Goal: Information Seeking & Learning: Learn about a topic

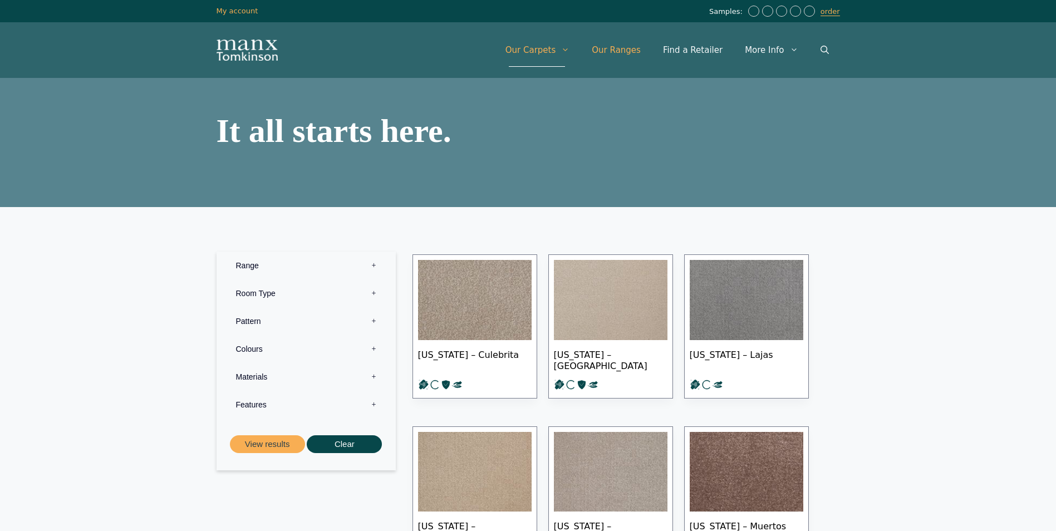
click at [634, 51] on link "Our Ranges" at bounding box center [616, 49] width 71 height 33
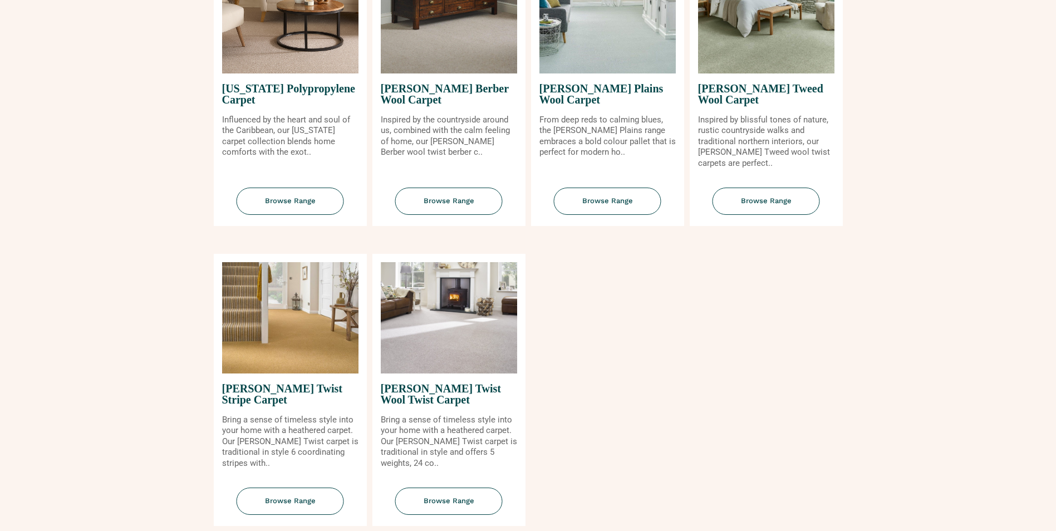
scroll to position [1169, 0]
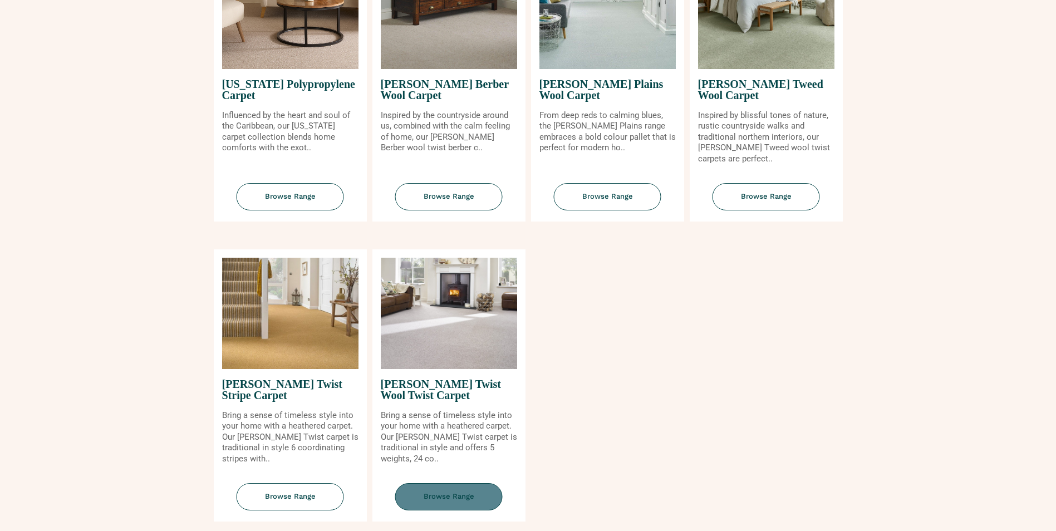
click at [449, 497] on span "Browse Range" at bounding box center [448, 496] width 107 height 27
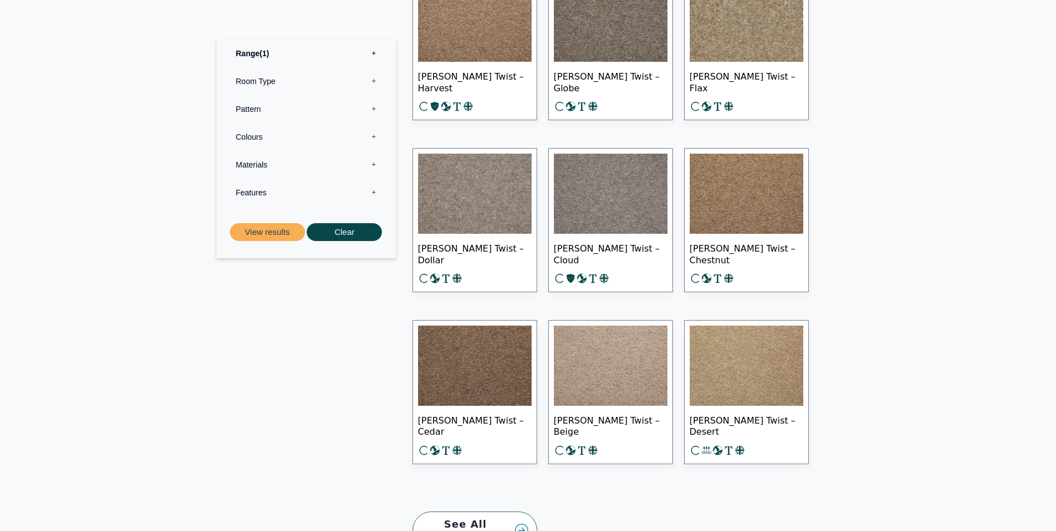
scroll to position [1448, 0]
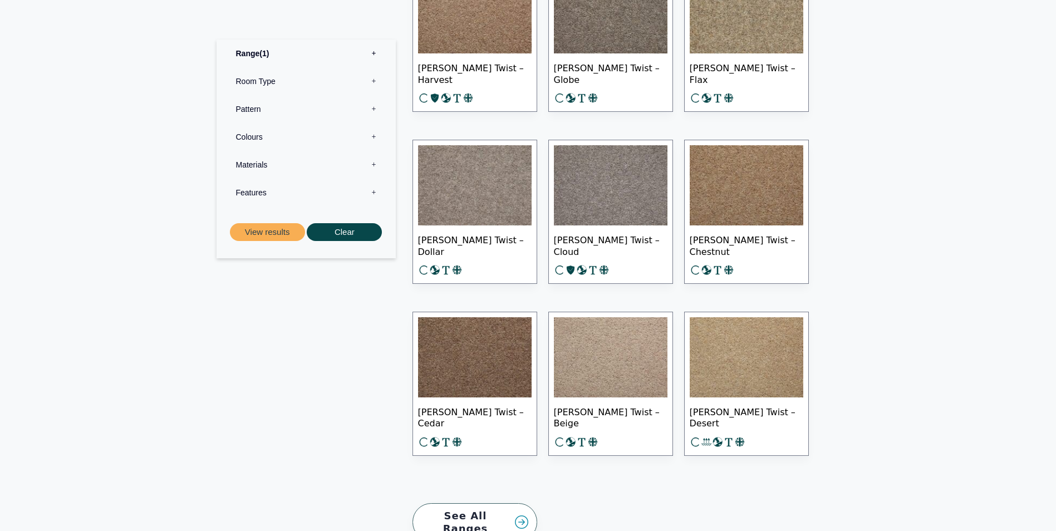
click at [486, 517] on link "See All Ranges" at bounding box center [475, 522] width 125 height 38
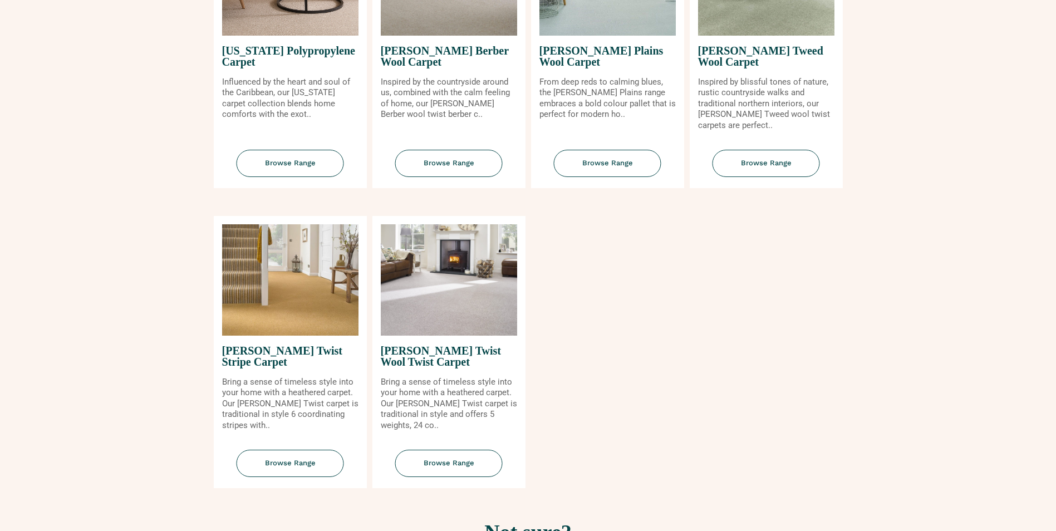
scroll to position [1281, 0]
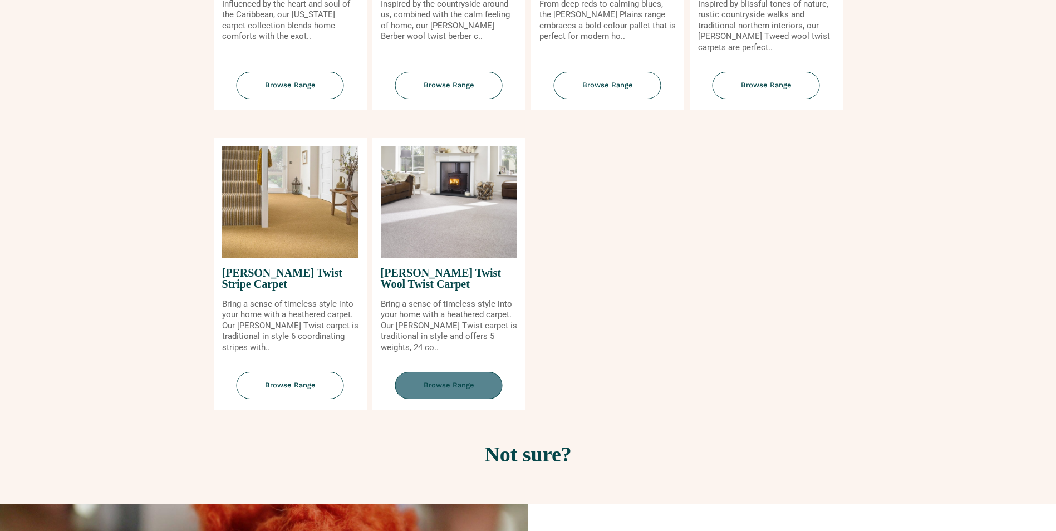
click at [447, 384] on span "Browse Range" at bounding box center [448, 385] width 107 height 27
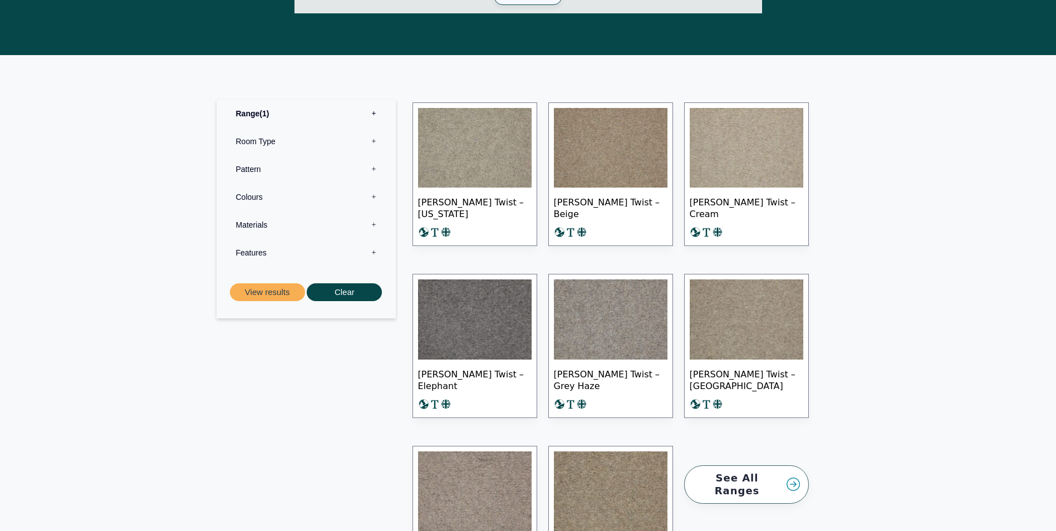
scroll to position [613, 0]
